Goal: Entertainment & Leisure: Consume media (video, audio)

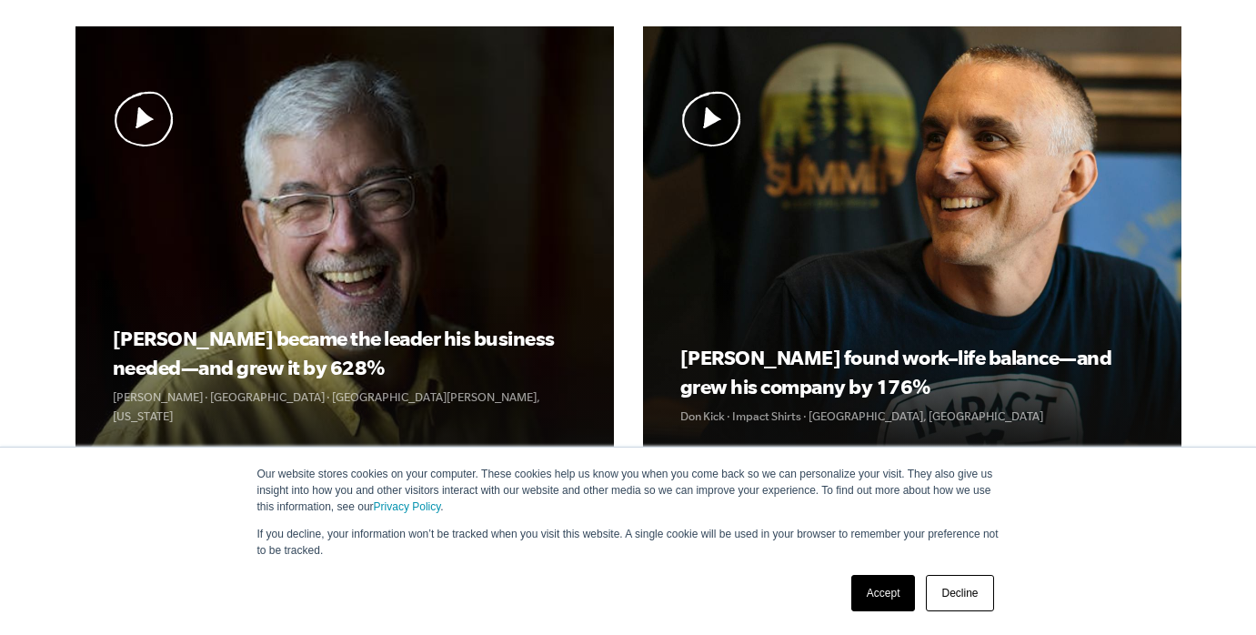
scroll to position [618, 0]
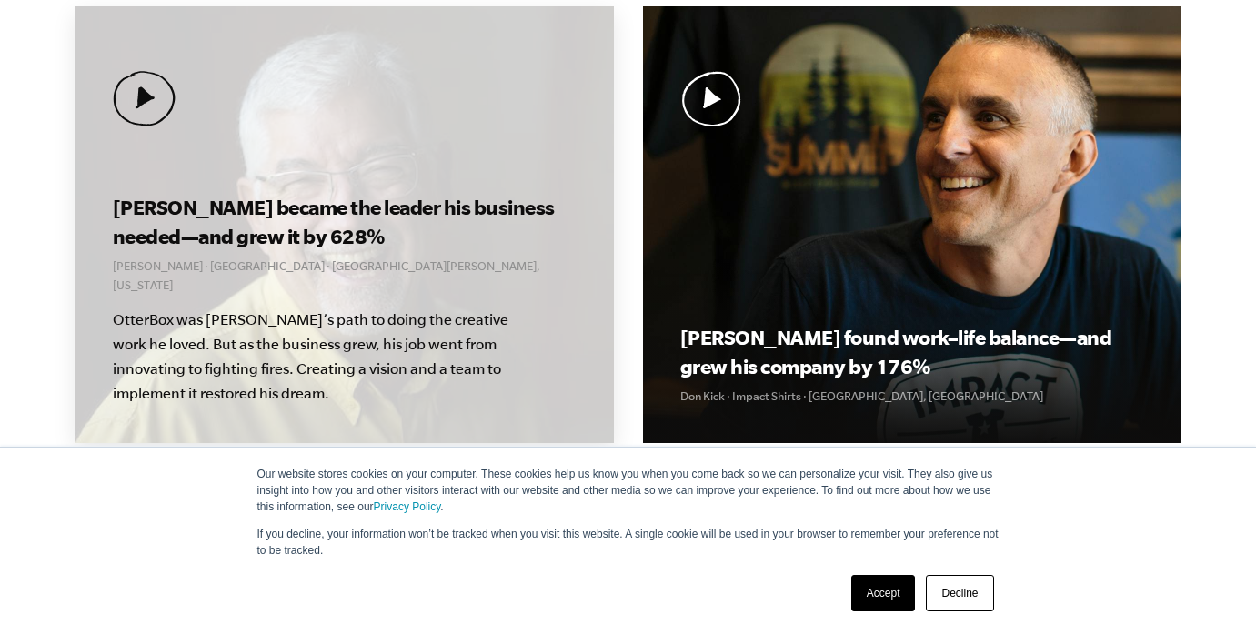
click at [146, 97] on img at bounding box center [144, 98] width 63 height 55
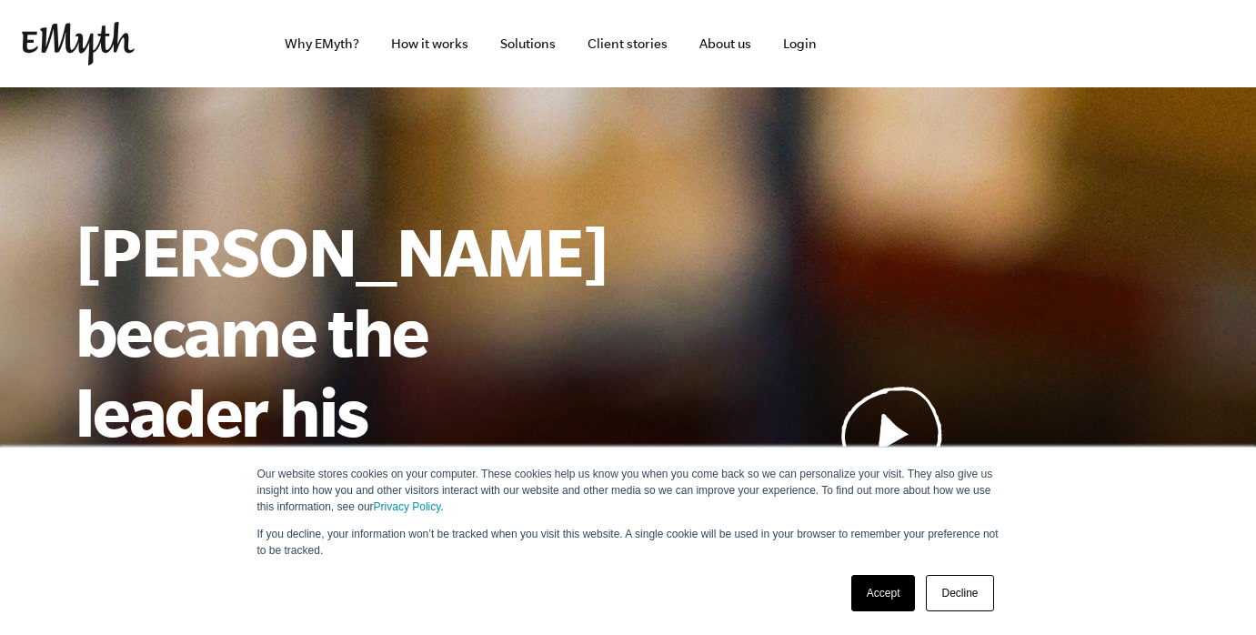
click at [894, 598] on link "Accept" at bounding box center [883, 593] width 65 height 36
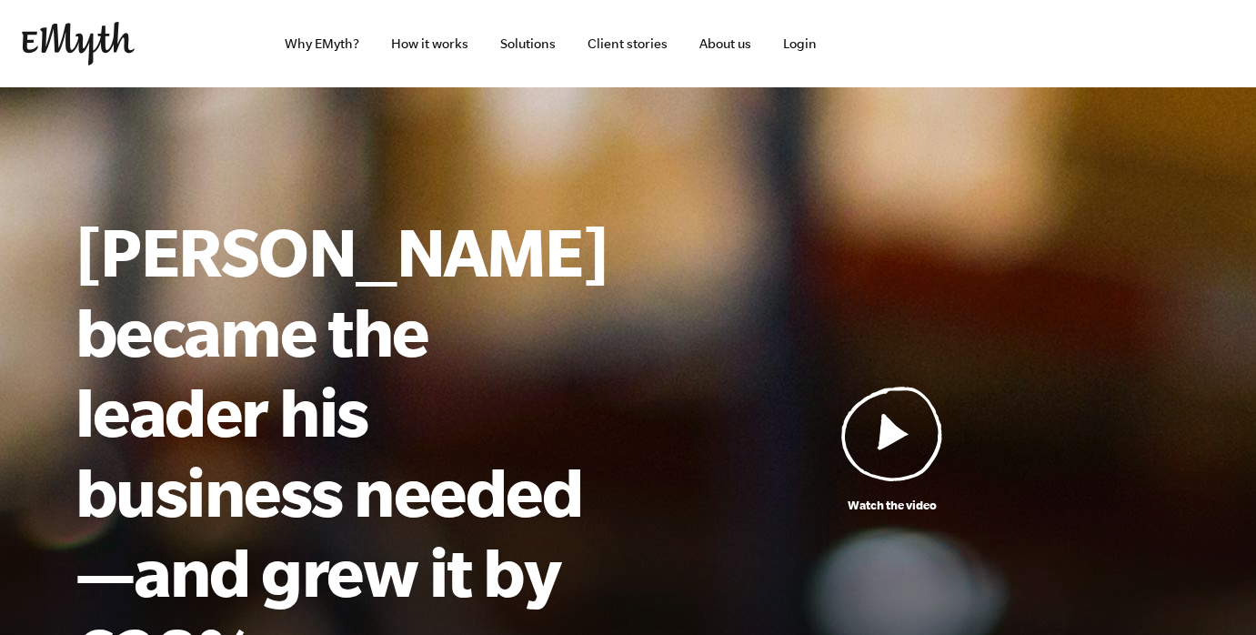
click at [882, 387] on img at bounding box center [892, 433] width 102 height 95
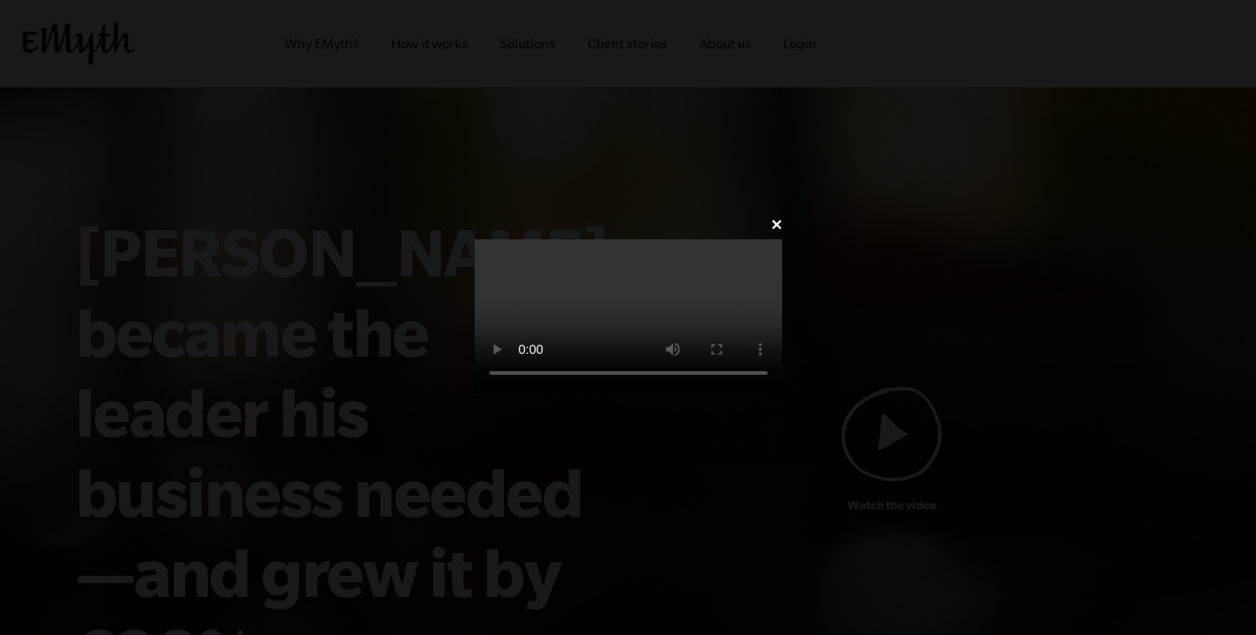
click at [527, 326] on video at bounding box center [628, 316] width 307 height 154
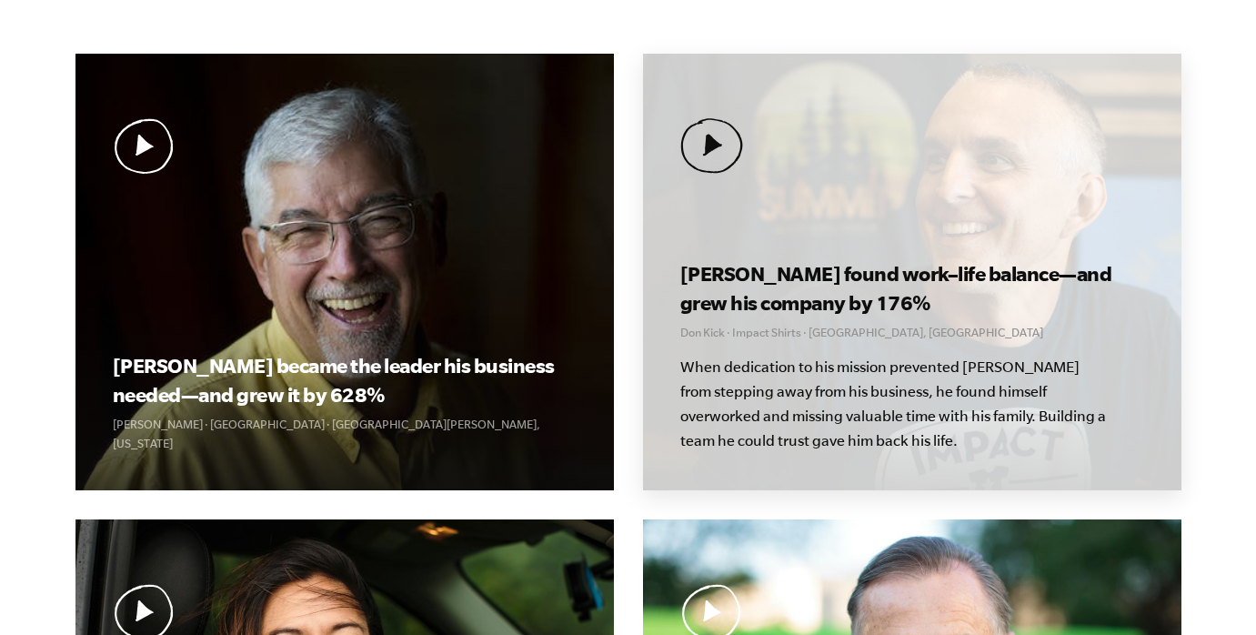
scroll to position [573, 0]
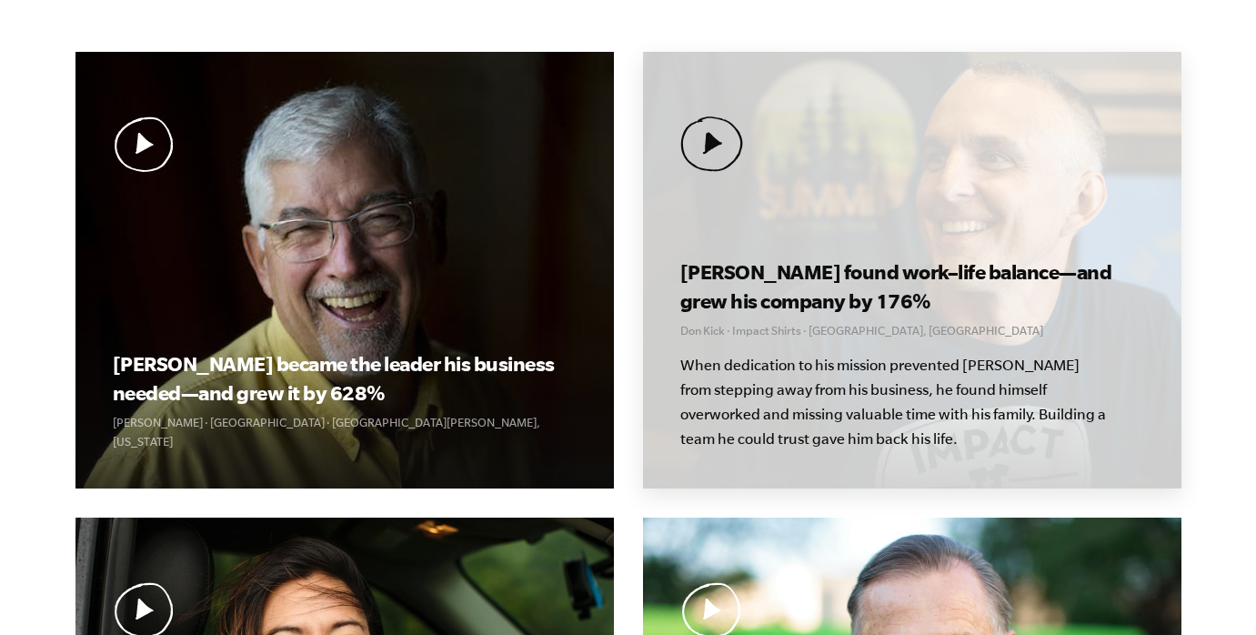
click at [708, 141] on img at bounding box center [711, 143] width 63 height 55
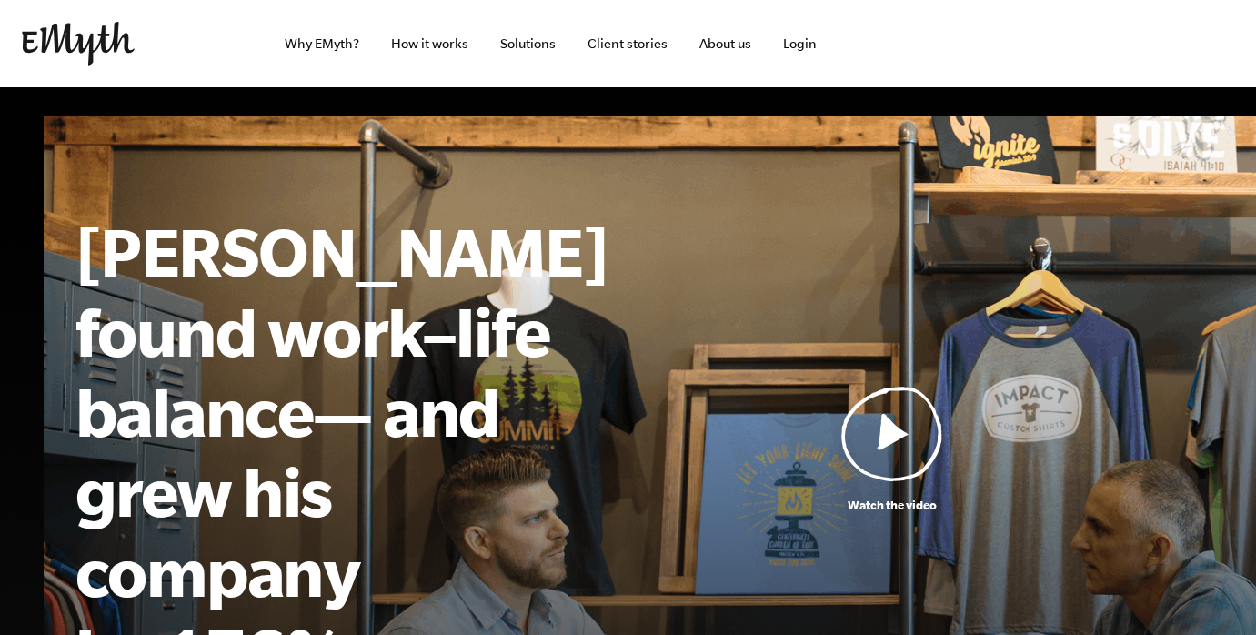
click at [894, 399] on img at bounding box center [892, 433] width 102 height 95
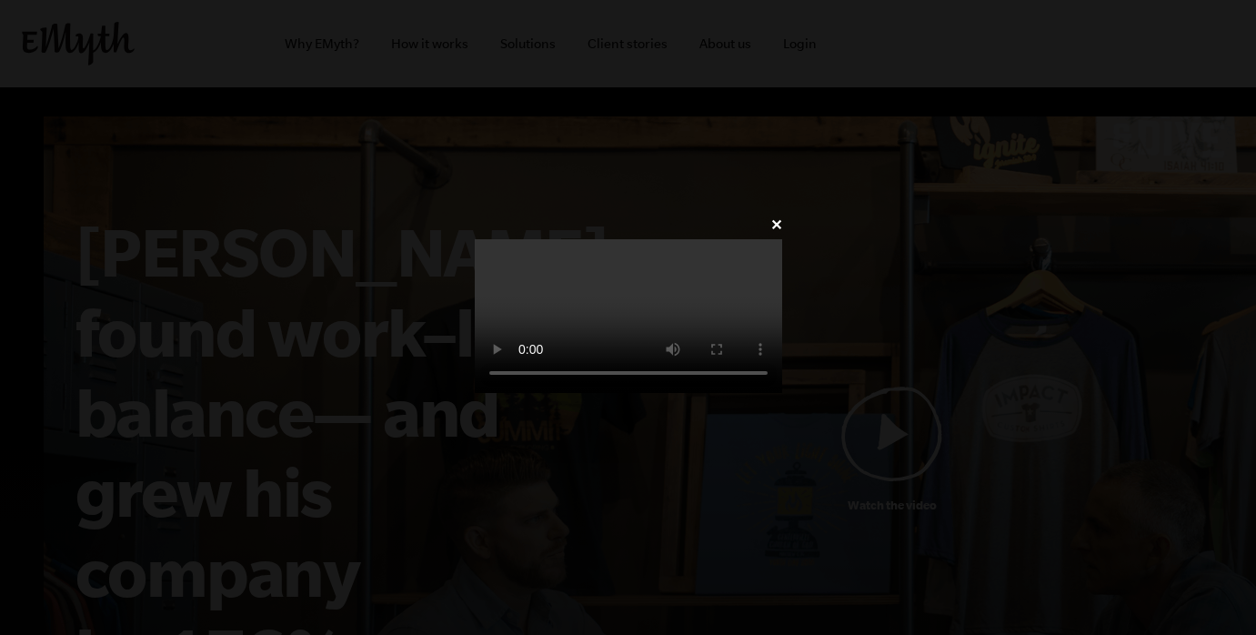
click at [475, 360] on video at bounding box center [628, 316] width 307 height 154
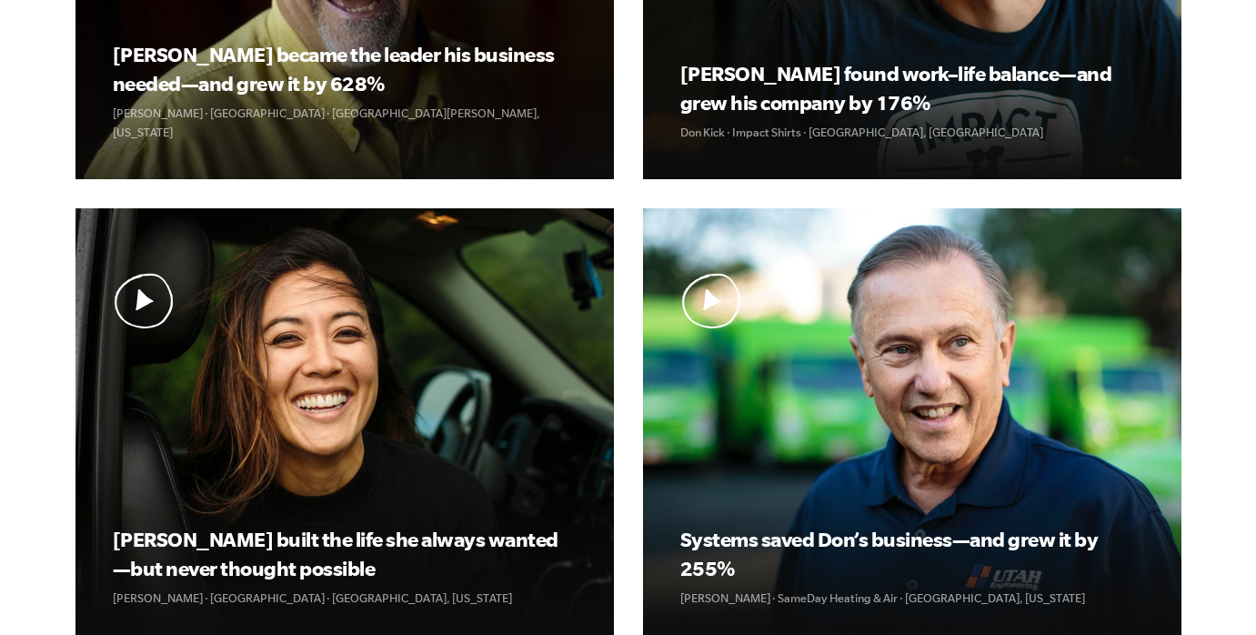
scroll to position [911, 0]
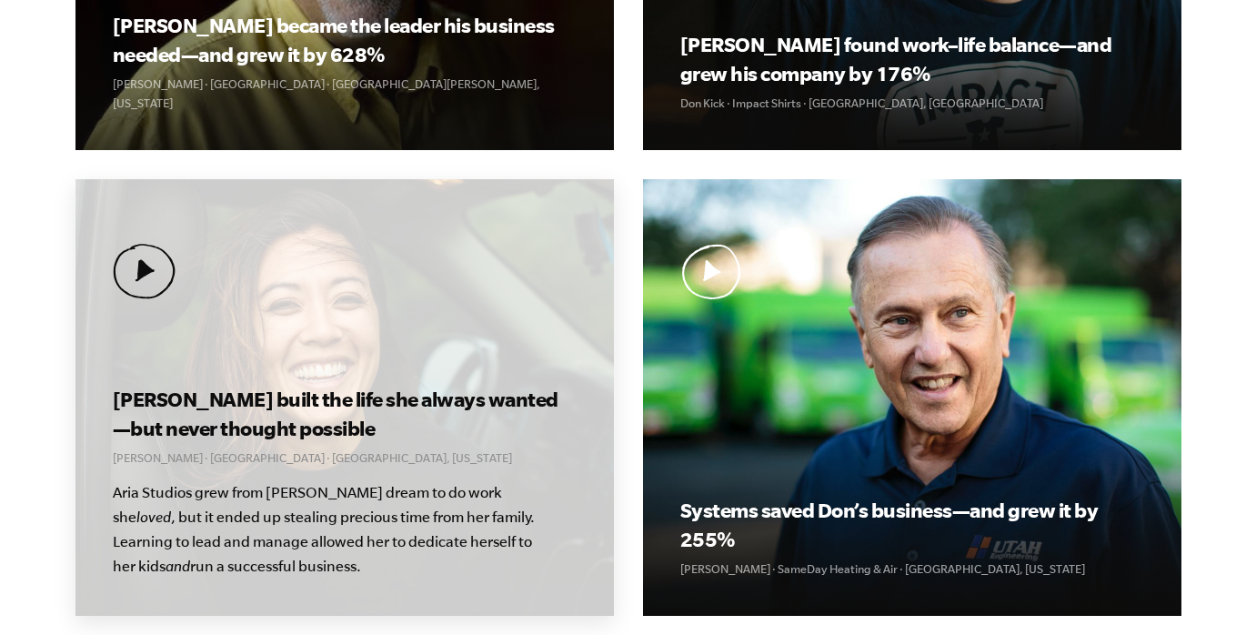
click at [140, 270] on img at bounding box center [144, 271] width 63 height 55
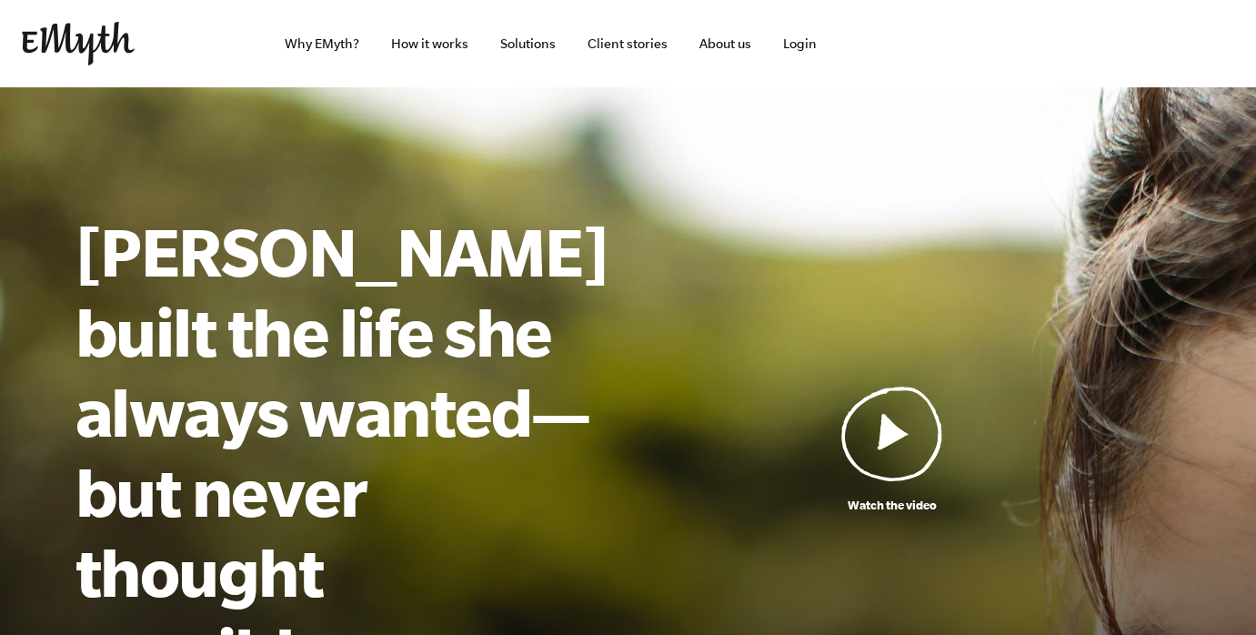
click at [886, 401] on img at bounding box center [892, 433] width 102 height 95
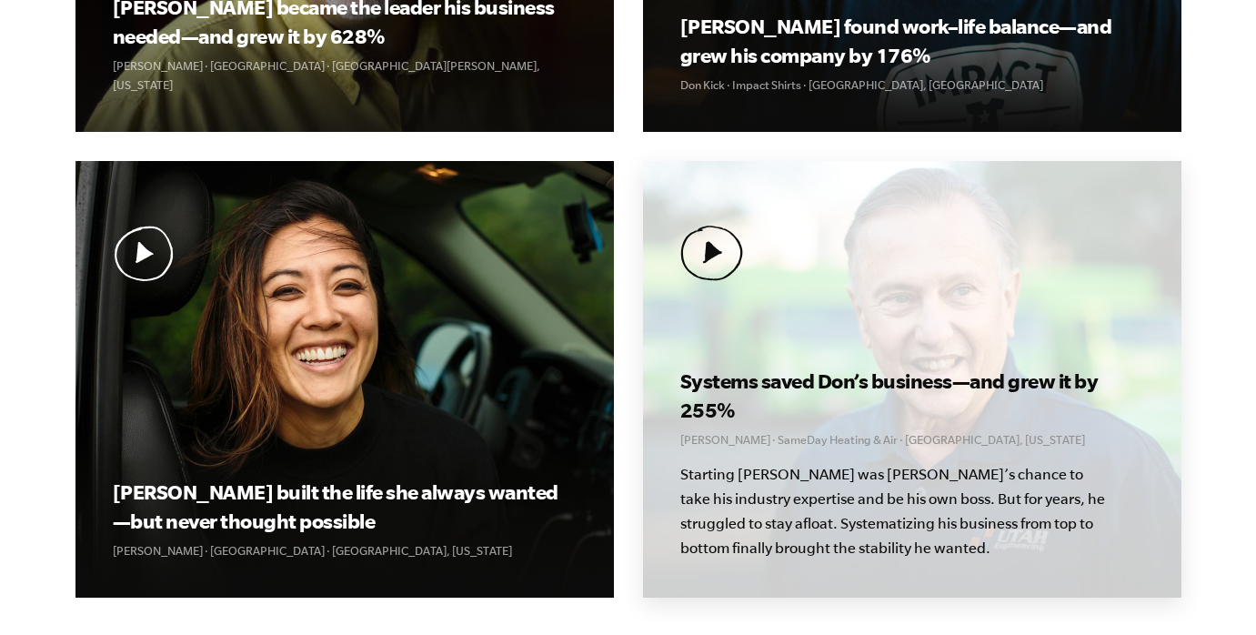
click at [714, 259] on img at bounding box center [711, 253] width 63 height 55
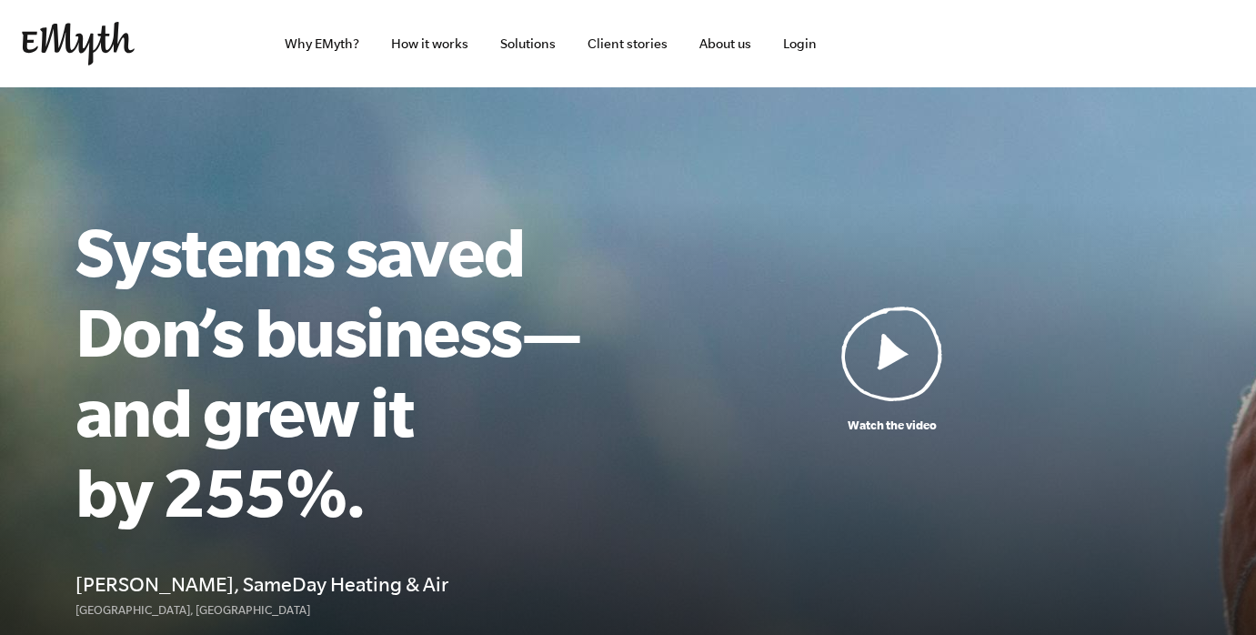
click at [890, 362] on img at bounding box center [892, 353] width 102 height 95
